Goal: Task Accomplishment & Management: Manage account settings

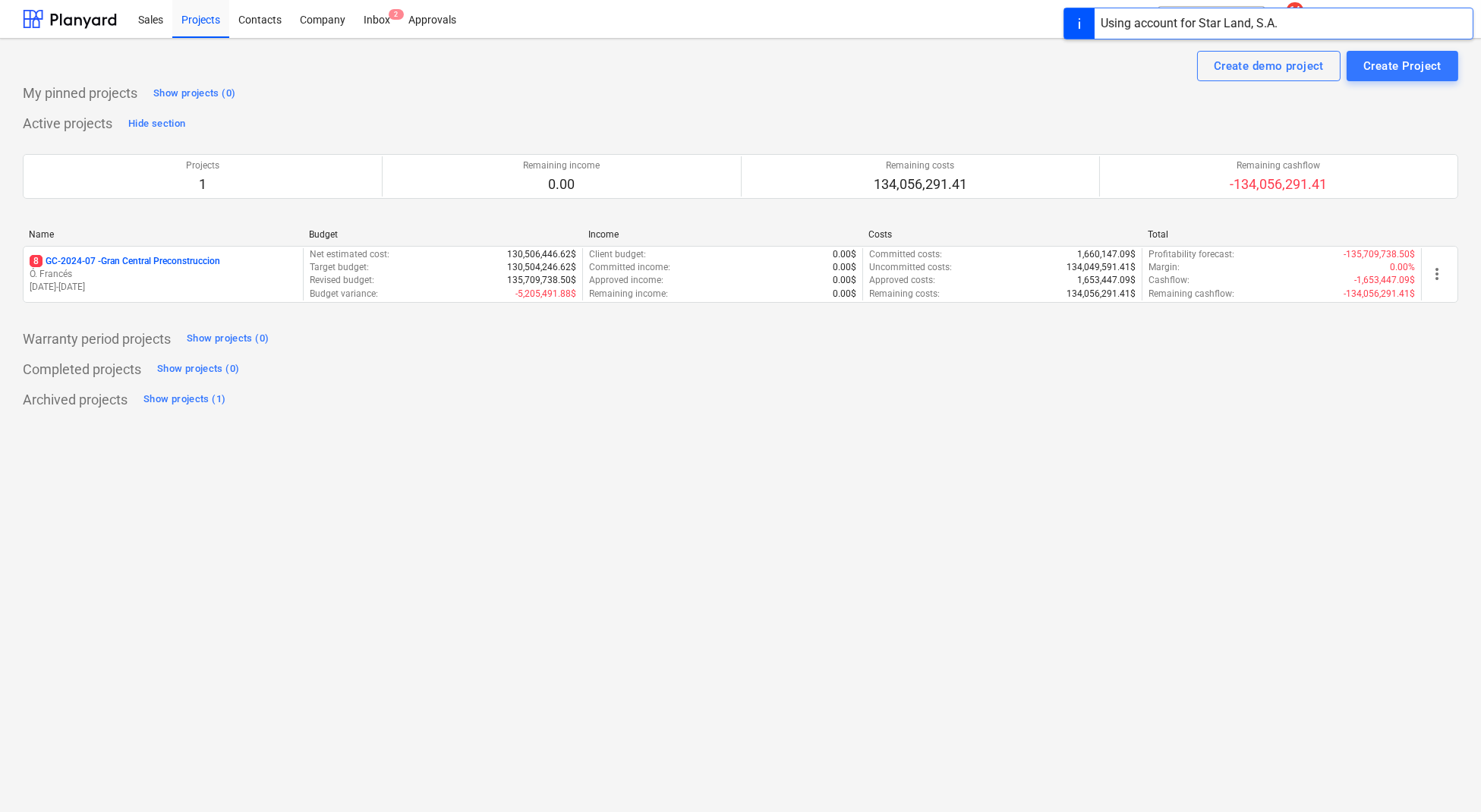
click at [168, 233] on div "Name" at bounding box center [162, 235] width 268 height 11
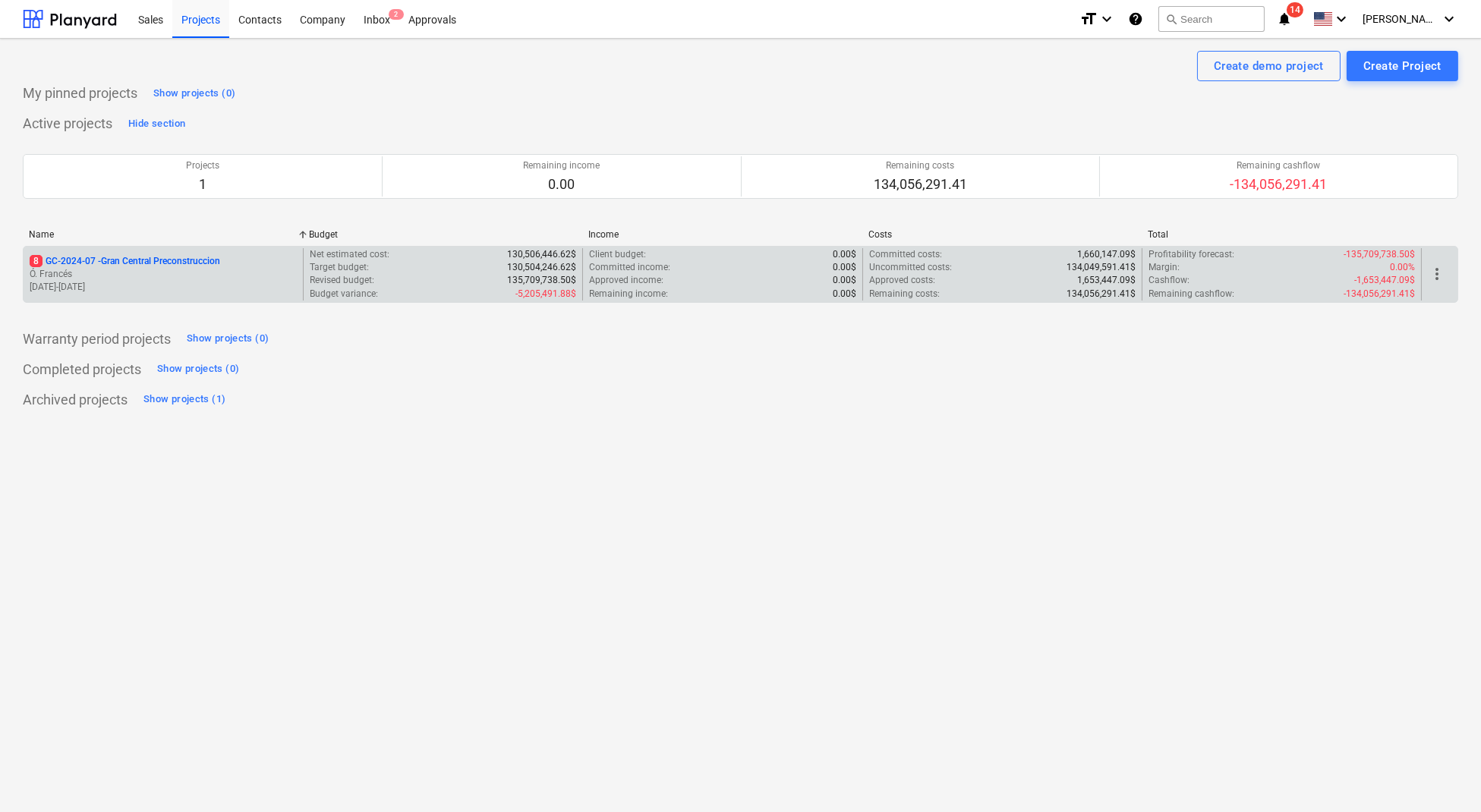
click at [137, 276] on p "Ó. Francés" at bounding box center [163, 274] width 267 height 13
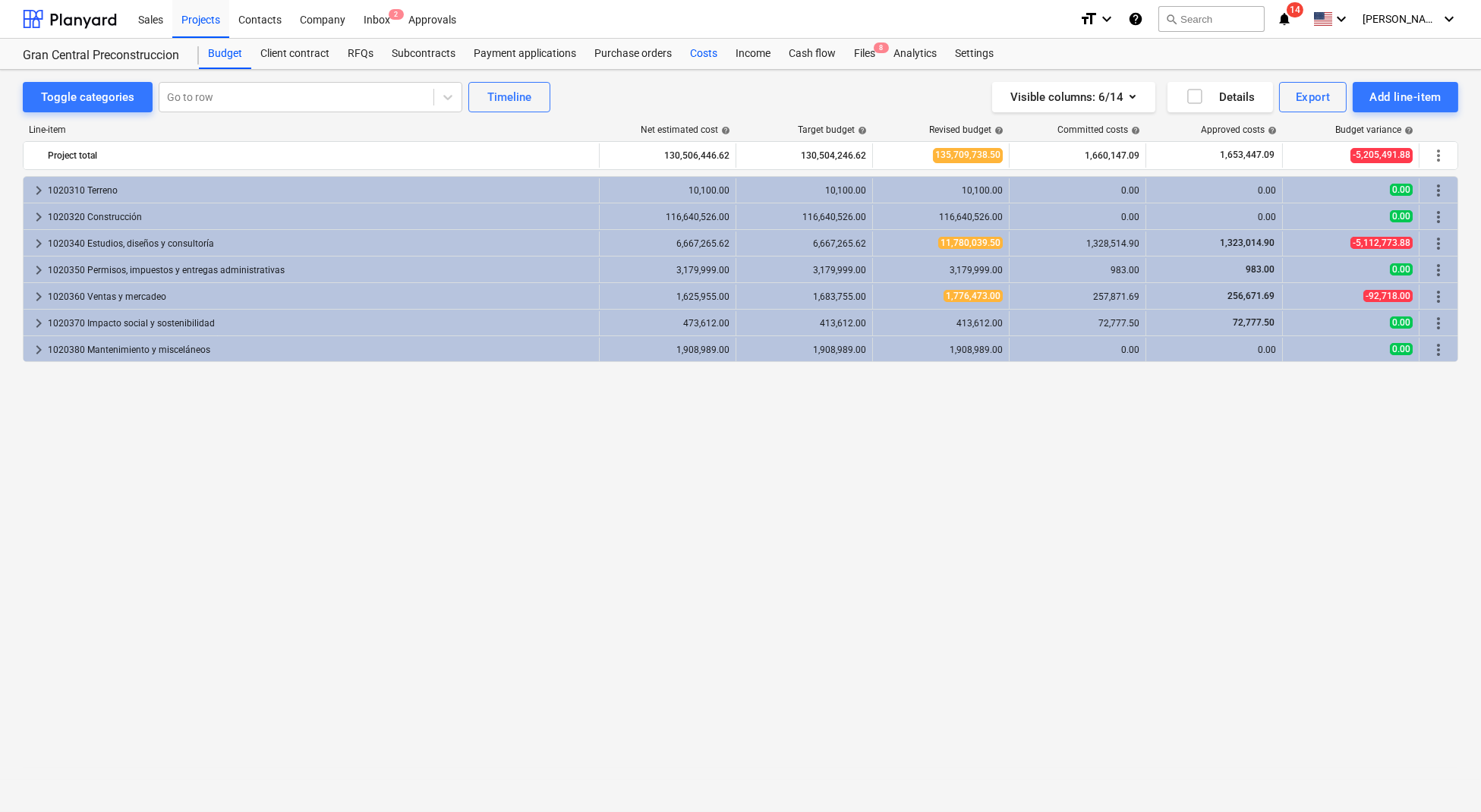
click at [693, 64] on div "Costs" at bounding box center [703, 53] width 46 height 30
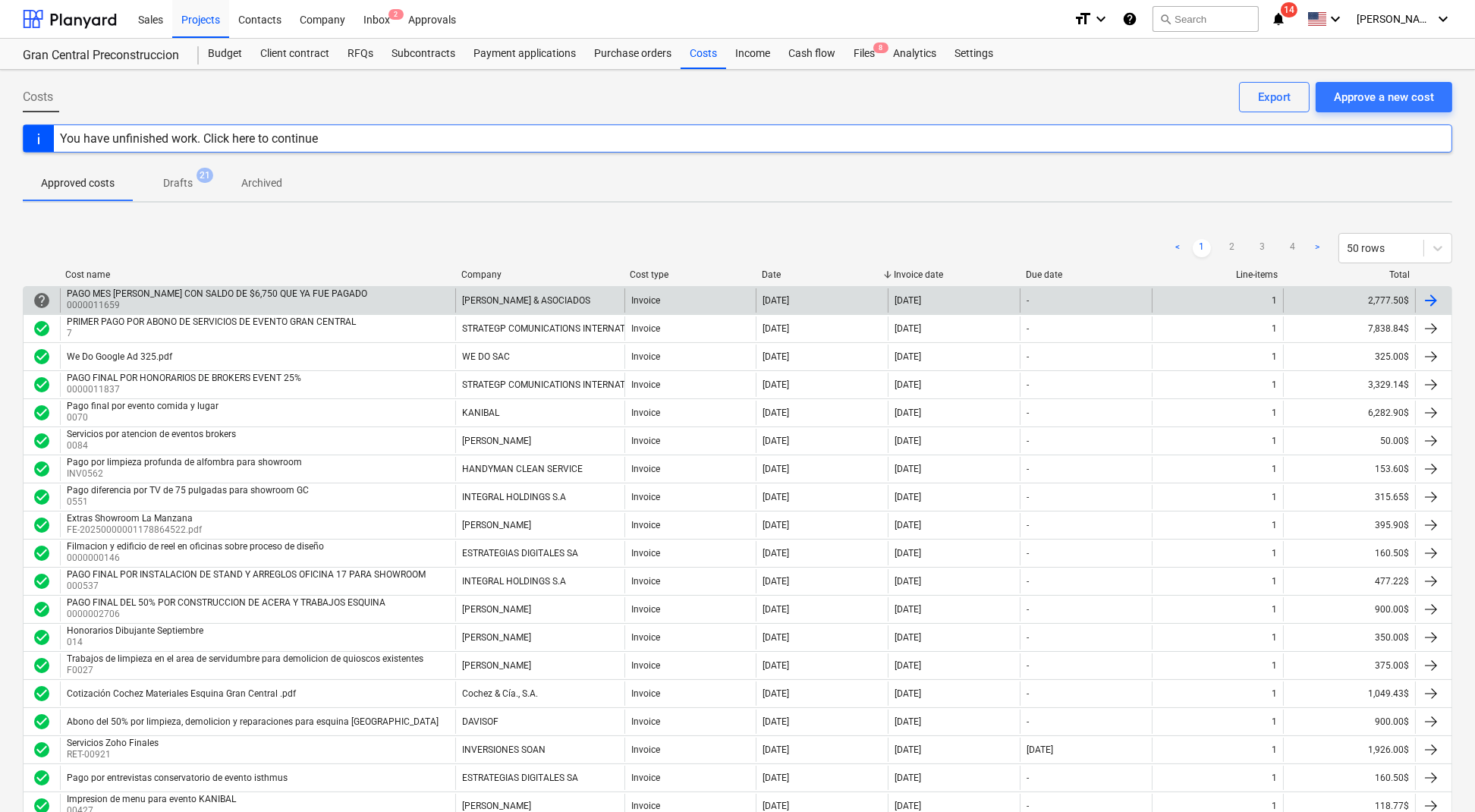
click at [527, 297] on div "[PERSON_NAME] & ASOCIADOS" at bounding box center [526, 300] width 128 height 11
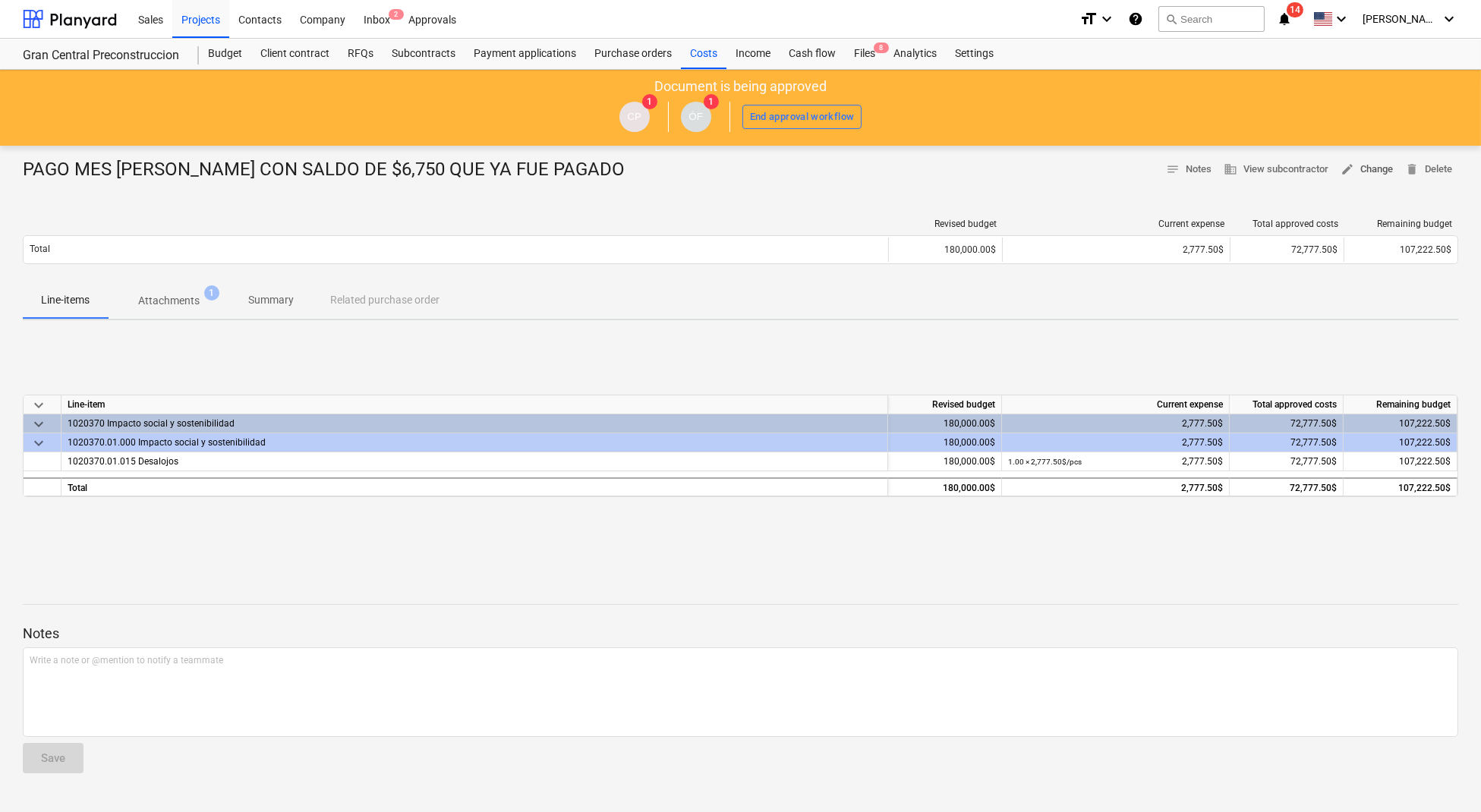
click at [1344, 168] on span "edit" at bounding box center [1347, 169] width 14 height 14
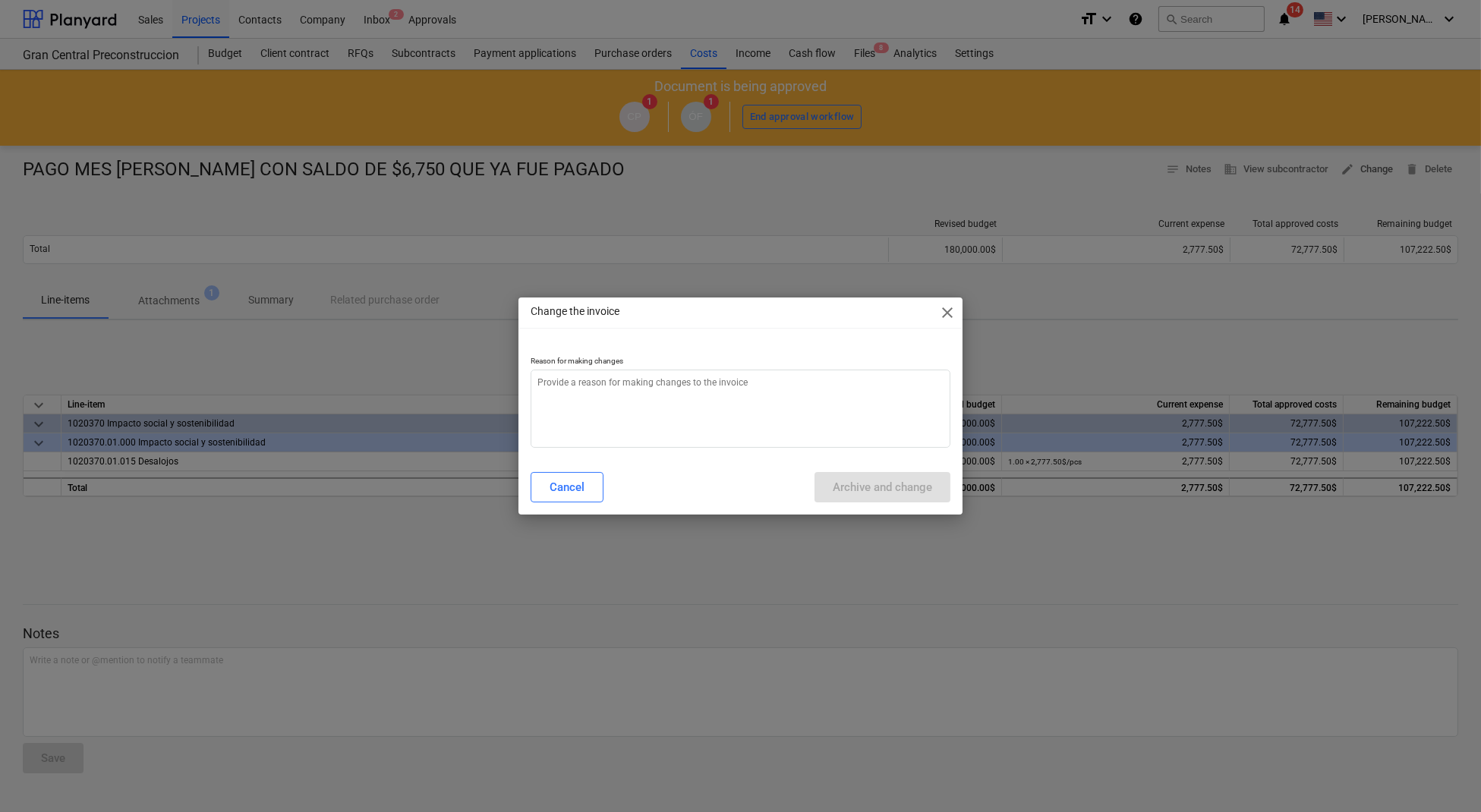
type textarea "x"
click at [663, 377] on textarea at bounding box center [740, 408] width 420 height 78
type textarea "c"
type textarea "x"
type textarea "ca"
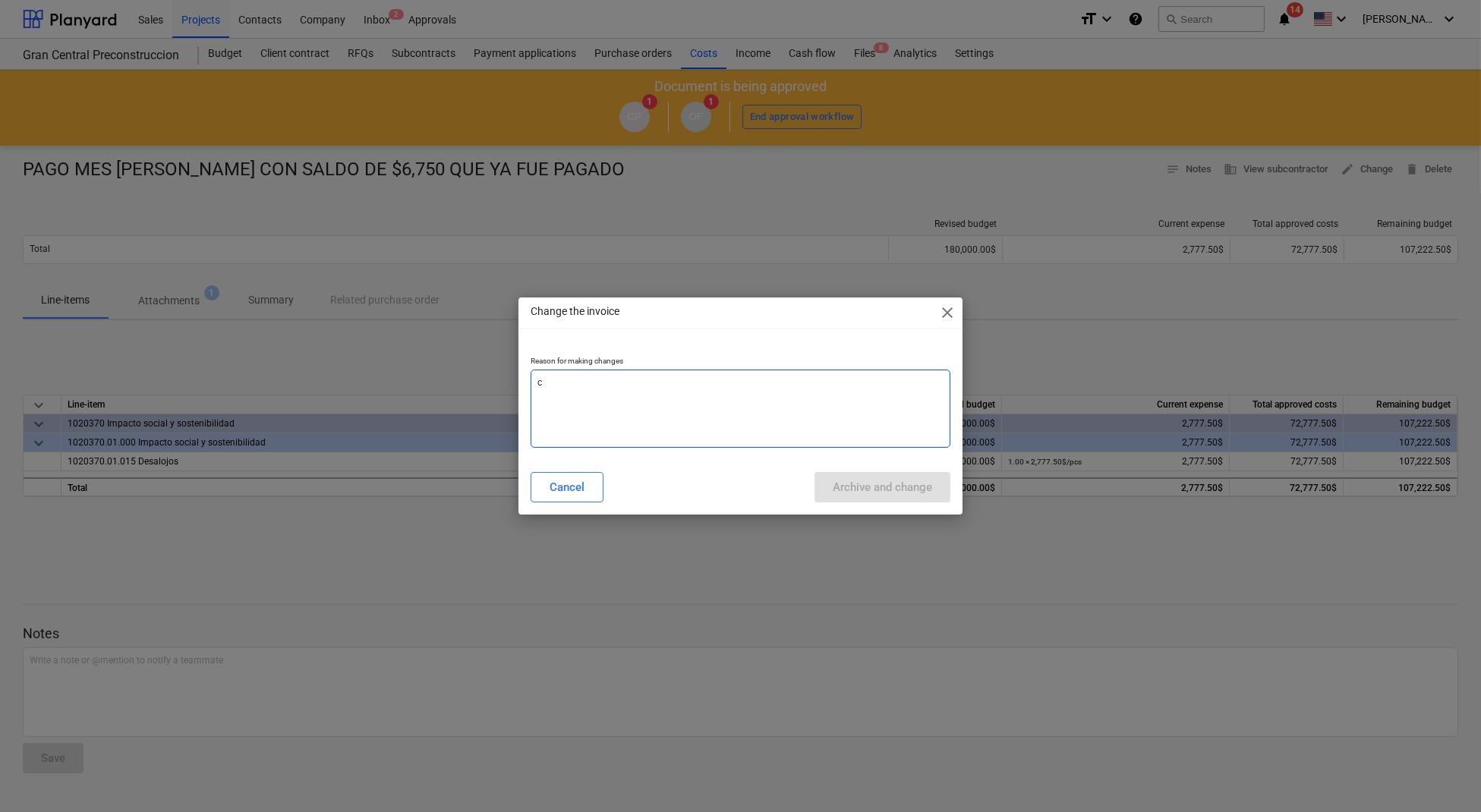
type textarea "x"
type textarea "cam"
type textarea "x"
type textarea "camb"
type textarea "x"
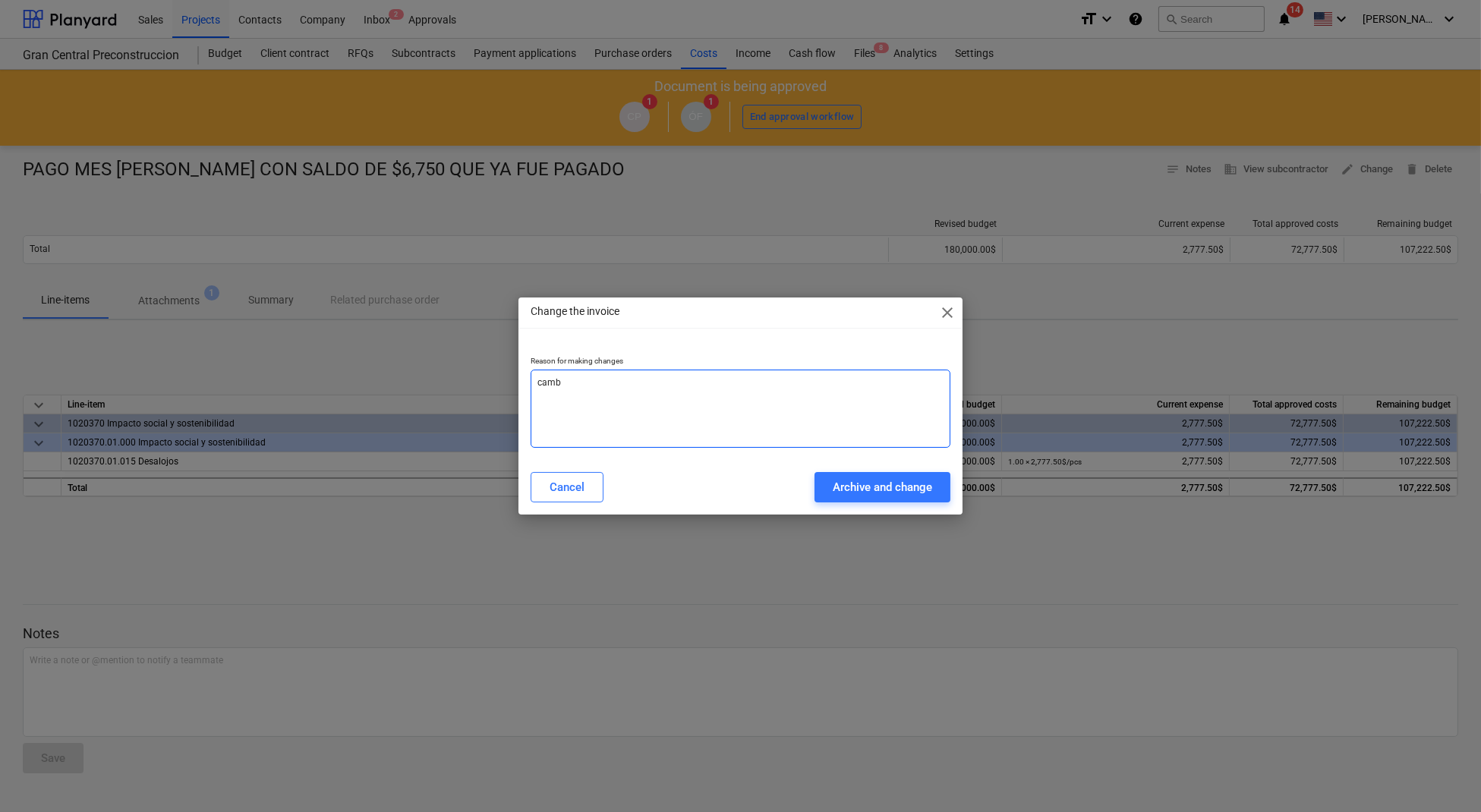
type textarea "cambi"
type textarea "x"
type textarea "cambio"
type textarea "x"
type textarea "cambio"
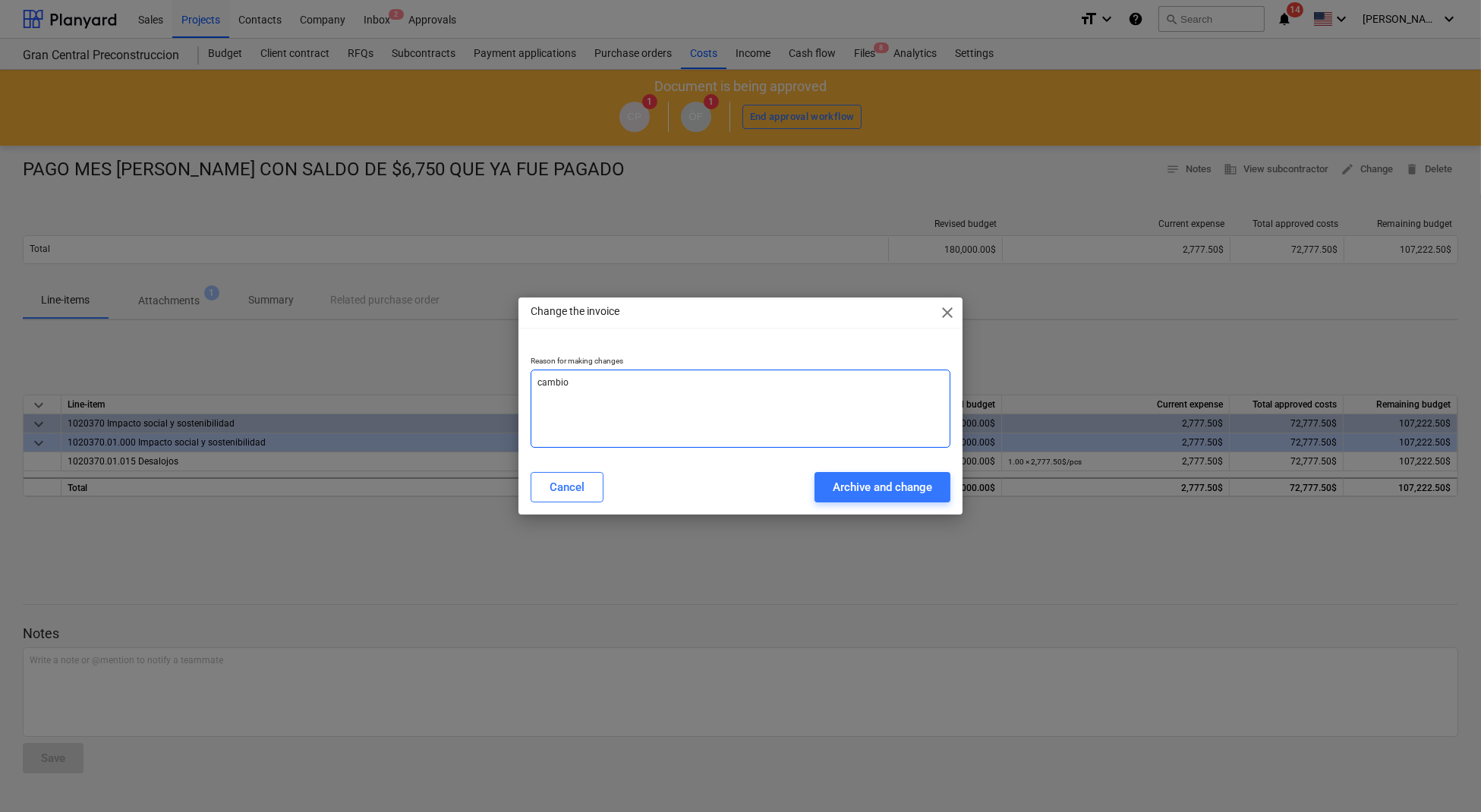
type textarea "x"
type textarea "cambio m"
type textarea "x"
type textarea "cambio mo"
type textarea "x"
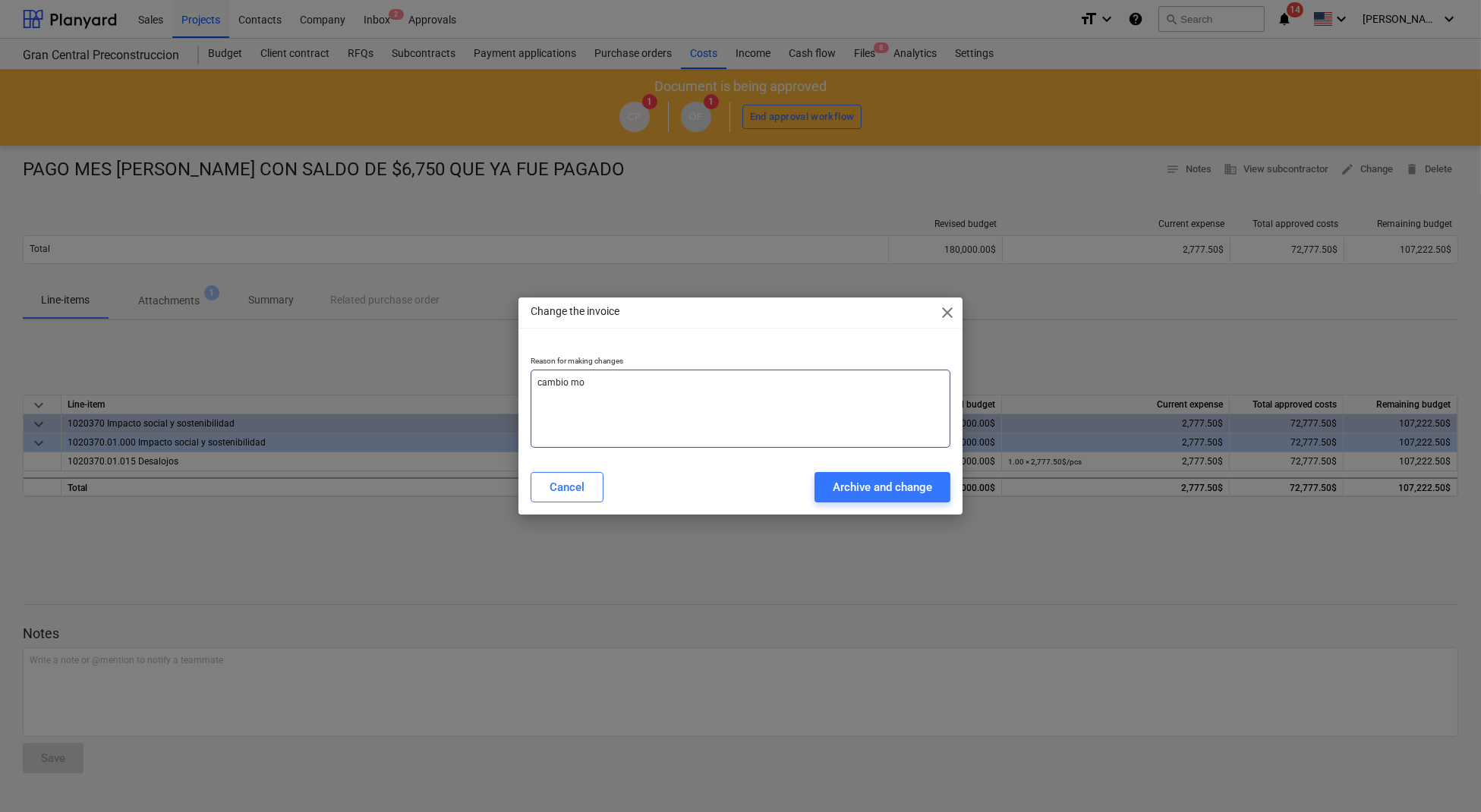
type textarea "cambio mon"
type textarea "x"
type textarea "cambio mont"
type textarea "x"
type textarea "cambio monto"
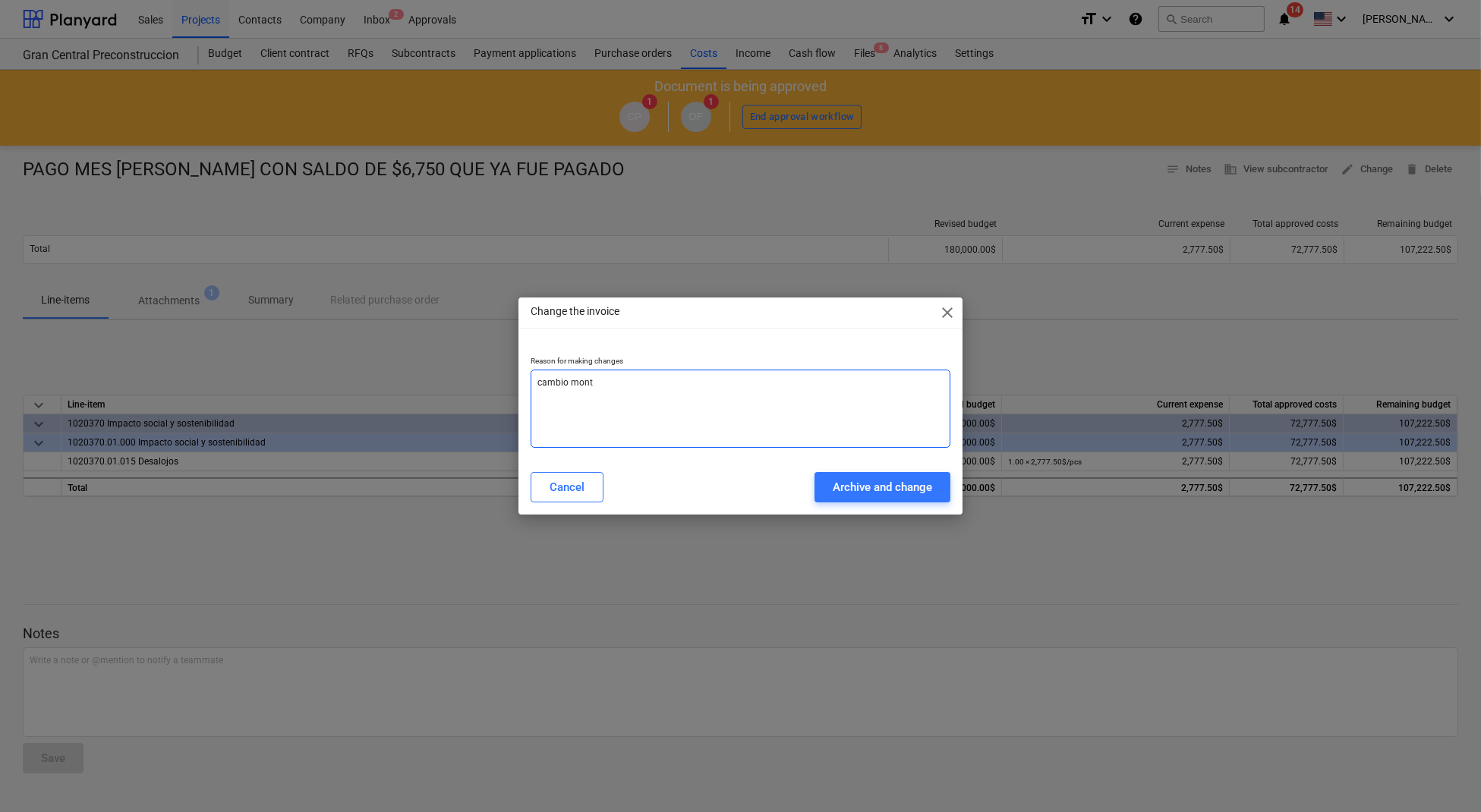
type textarea "x"
type textarea "cambio monto"
type textarea "x"
type textarea "cambio monto"
click at [856, 473] on button "Archive and change" at bounding box center [883, 487] width 136 height 30
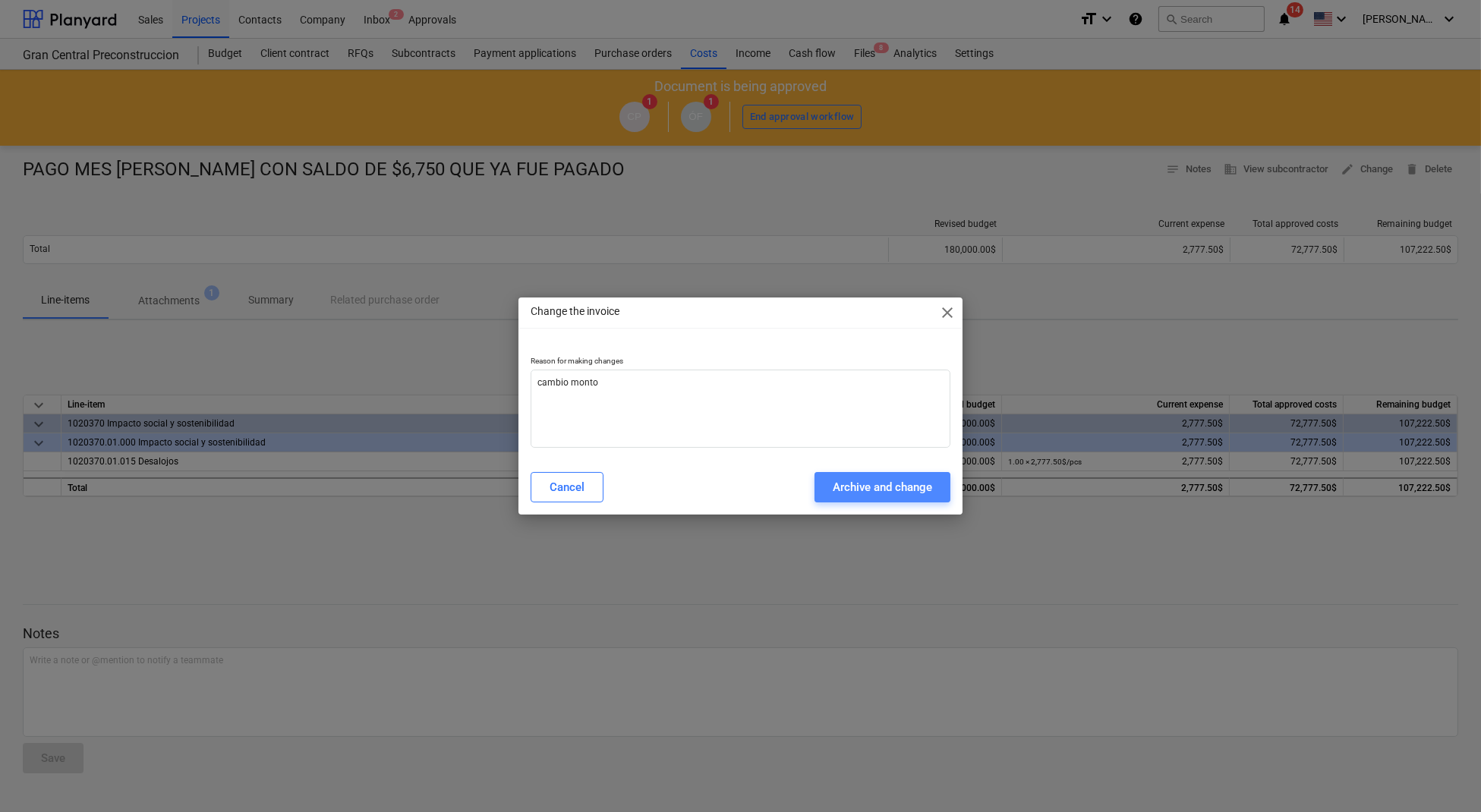
type textarea "x"
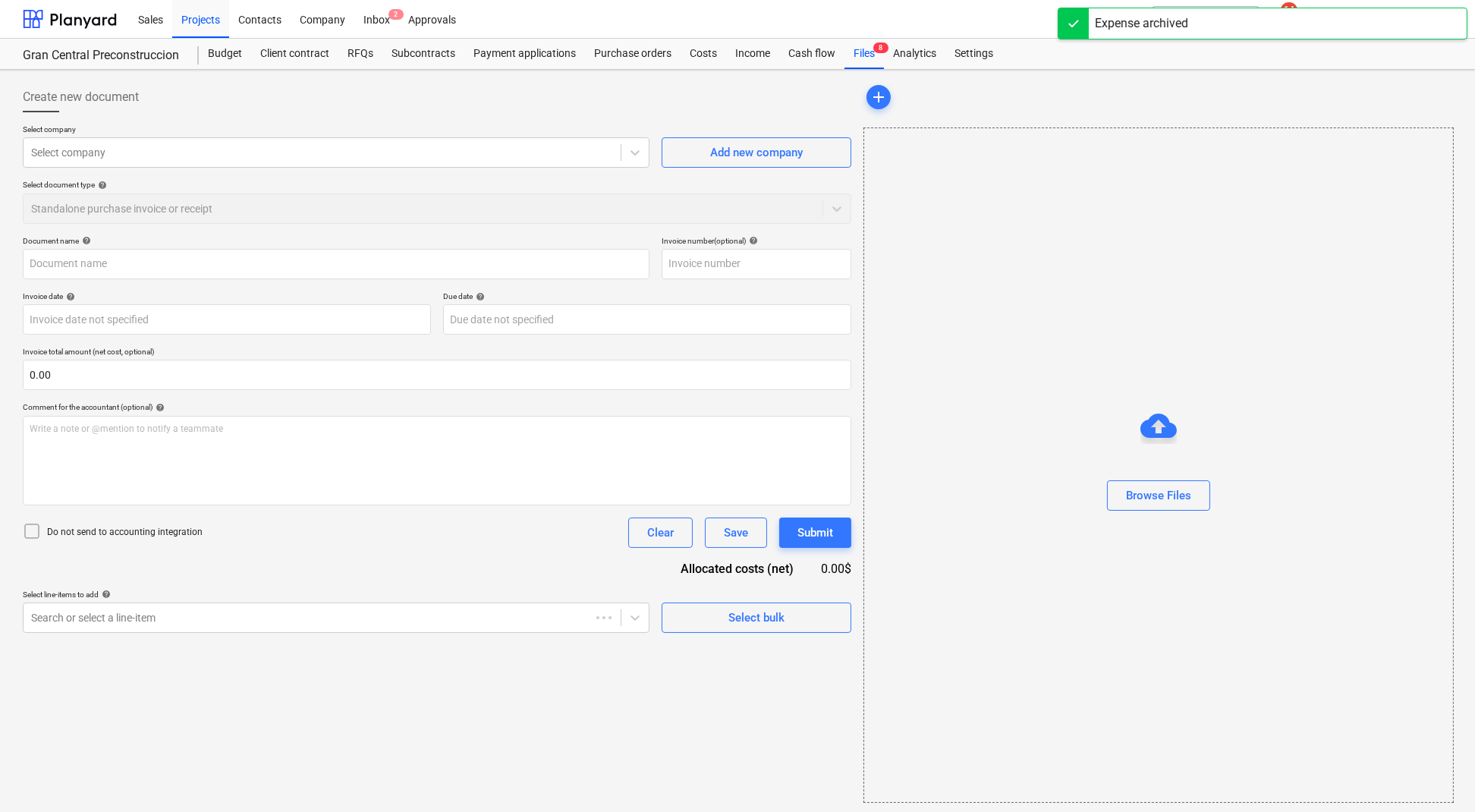
type input "PAGO MES [PERSON_NAME] CON SALDO DE $6,750 QUE YA FUE PAGADO"
type input "0000011659"
type input "[DATE]"
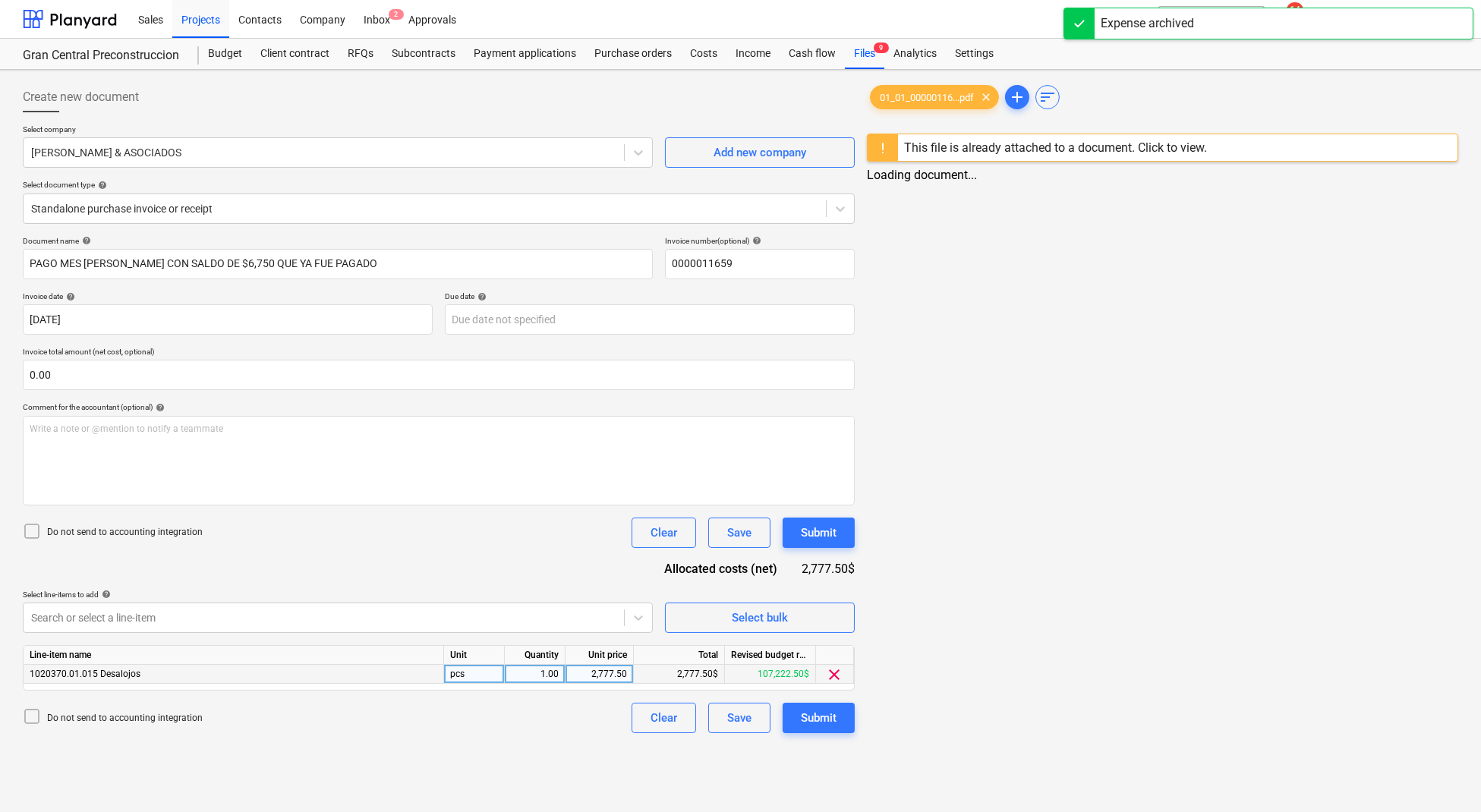
click at [690, 674] on div "2,777.50$" at bounding box center [679, 674] width 91 height 19
click at [668, 665] on div "2,777.50$" at bounding box center [679, 674] width 91 height 19
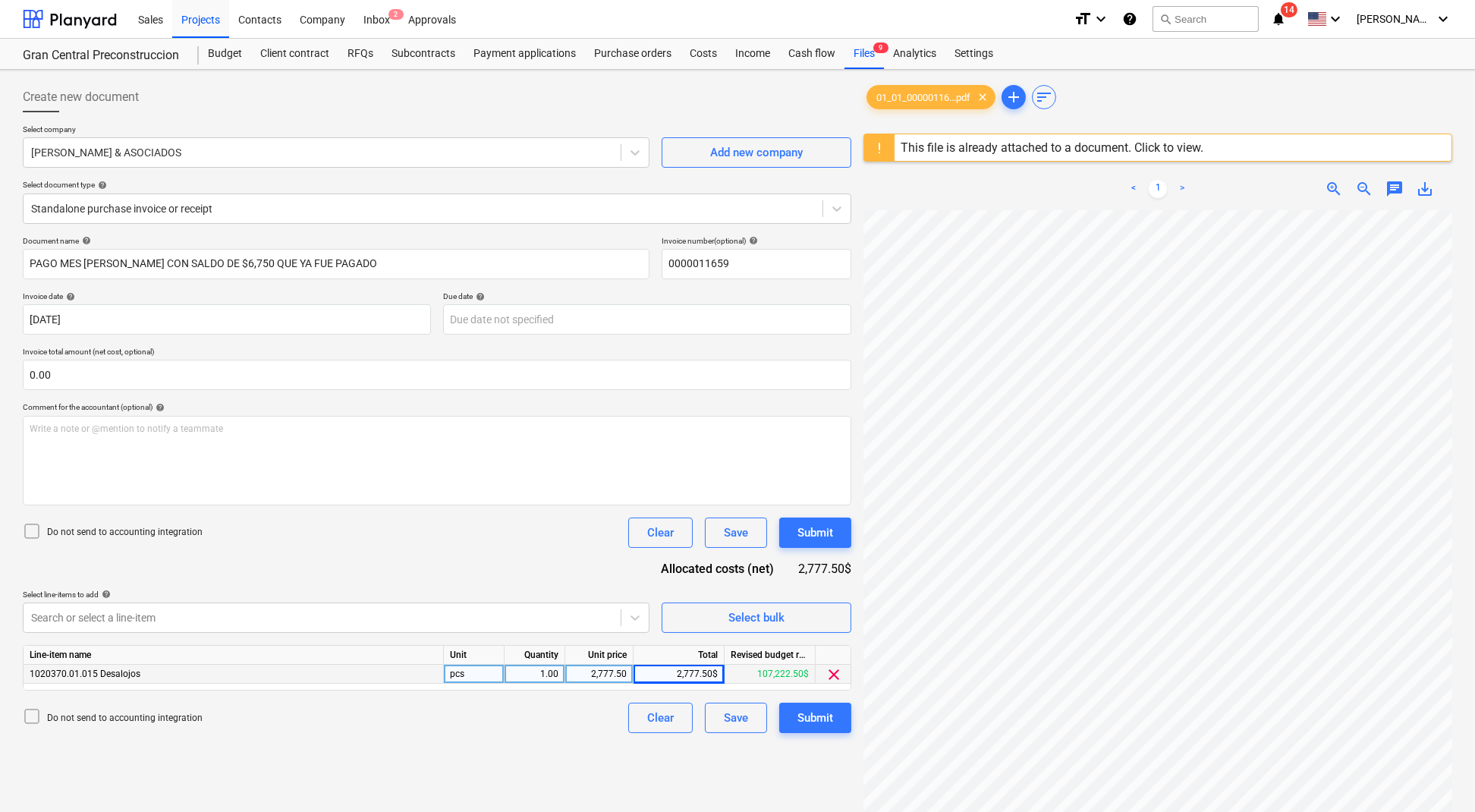
click at [697, 668] on div "2,777.50$" at bounding box center [679, 674] width 91 height 19
click at [695, 668] on div "2,777.50$" at bounding box center [679, 674] width 91 height 19
click at [597, 667] on div "2,777.50" at bounding box center [599, 674] width 56 height 19
type input "10000"
click at [559, 740] on div "Create new document Select company [PERSON_NAME] & ASOCIADOS Add new company Se…" at bounding box center [437, 530] width 841 height 910
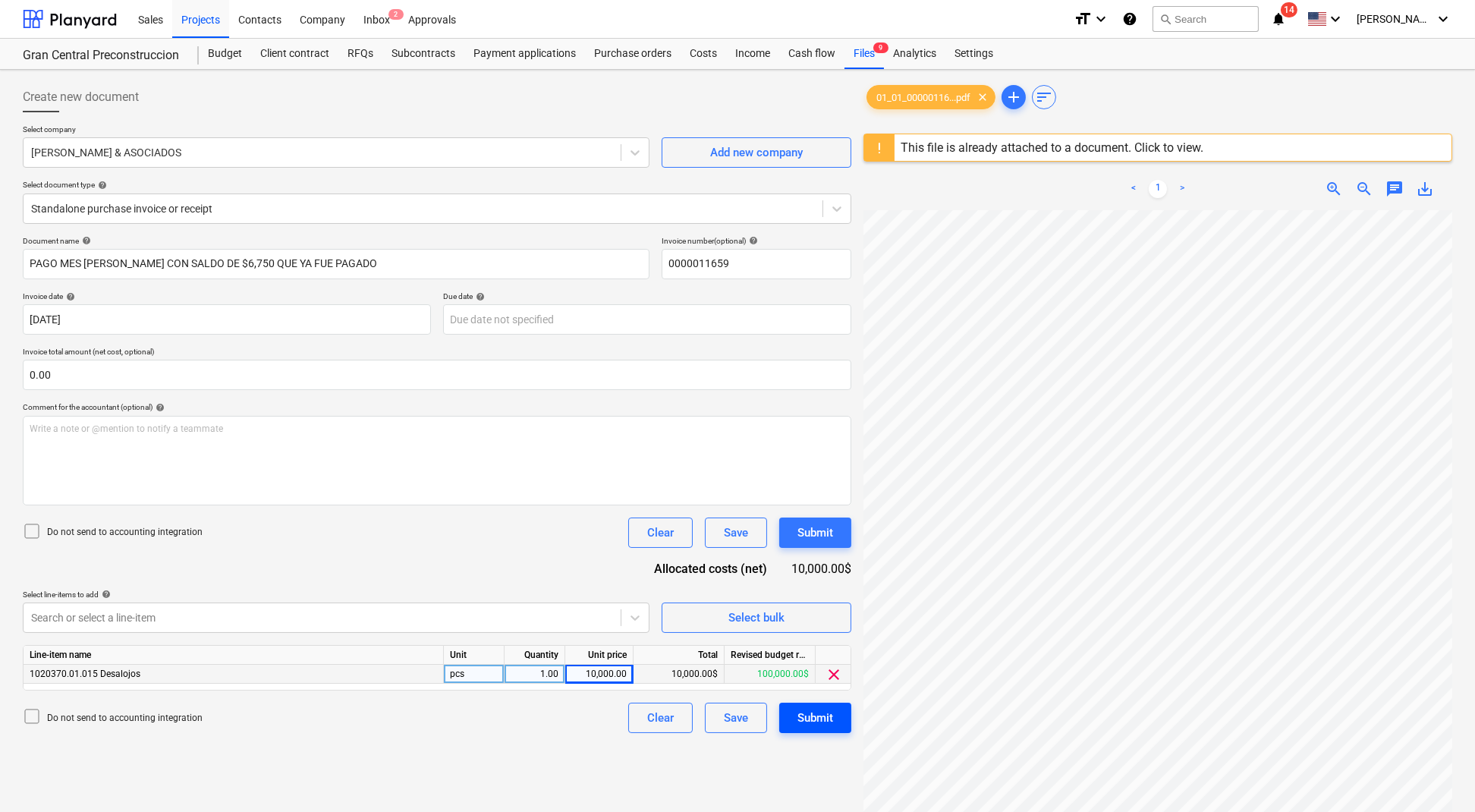
click at [810, 715] on div "Submit" at bounding box center [815, 718] width 36 height 20
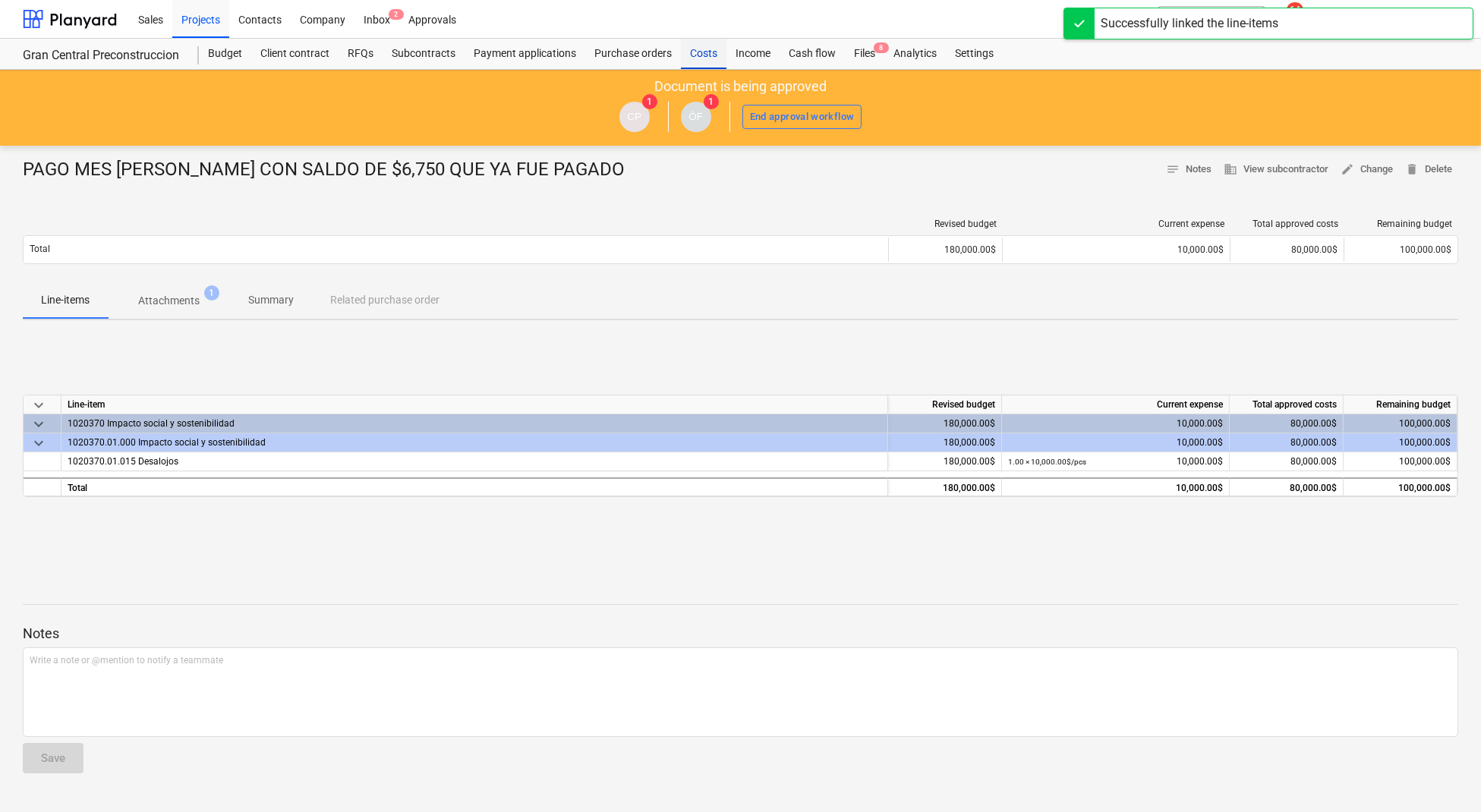
click at [703, 55] on div "Costs" at bounding box center [703, 53] width 46 height 30
